Goal: Find specific page/section

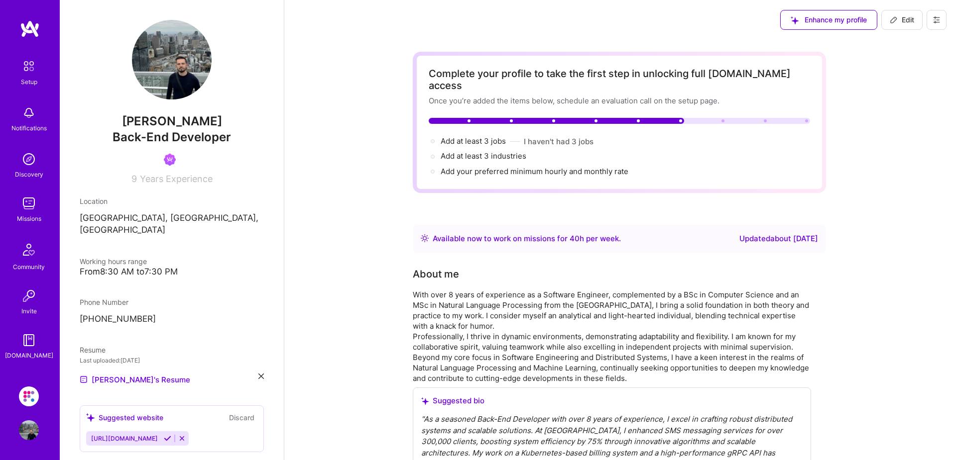
click at [22, 393] on img at bounding box center [29, 397] width 20 height 20
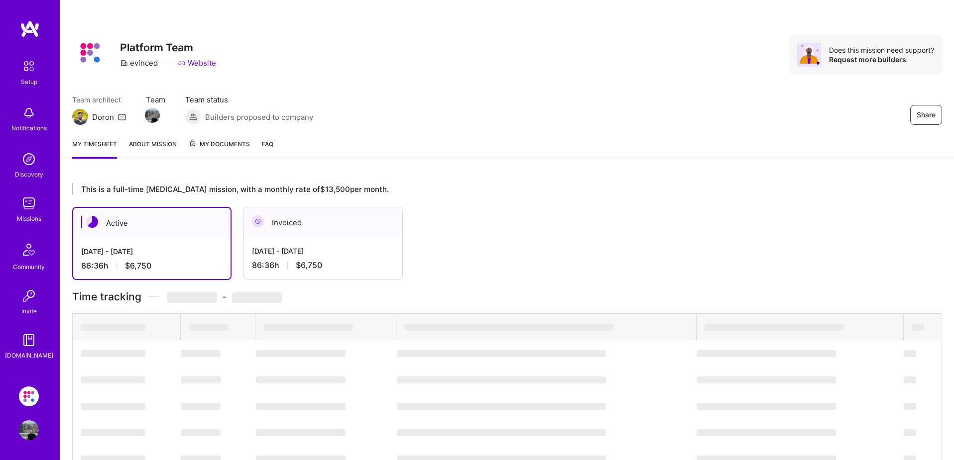
click at [220, 144] on span "My Documents" at bounding box center [219, 144] width 61 height 11
